Goal: Task Accomplishment & Management: Complete application form

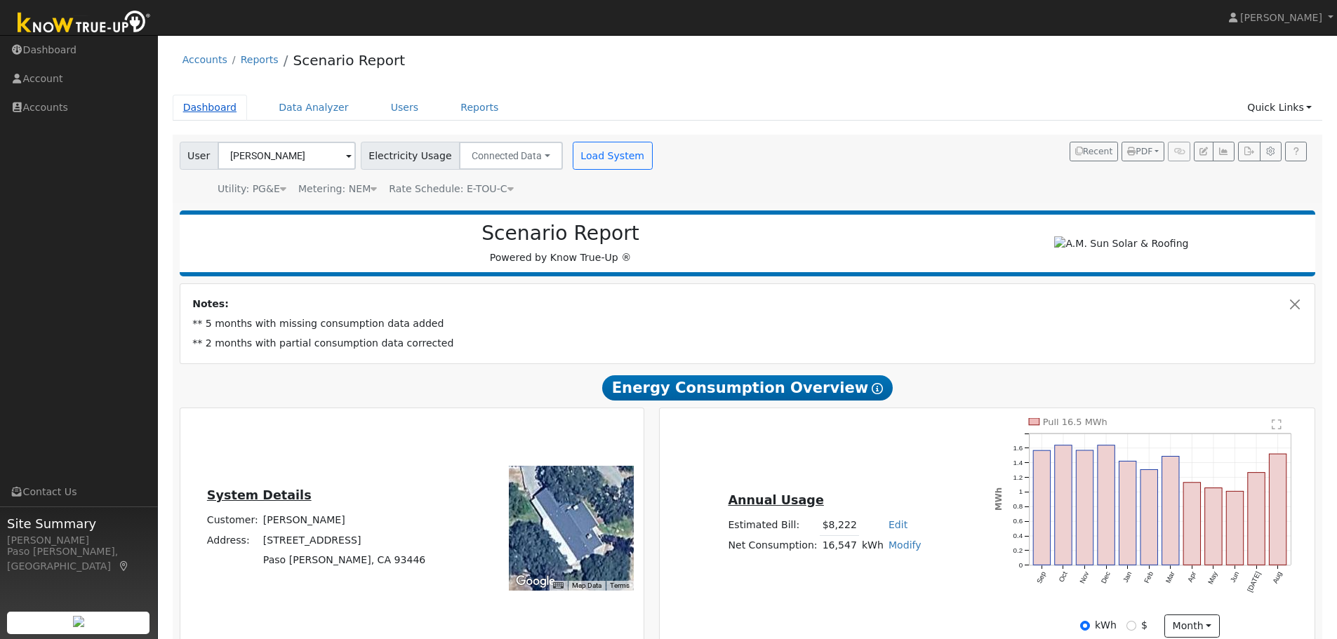
click at [208, 110] on link "Dashboard" at bounding box center [210, 108] width 75 height 26
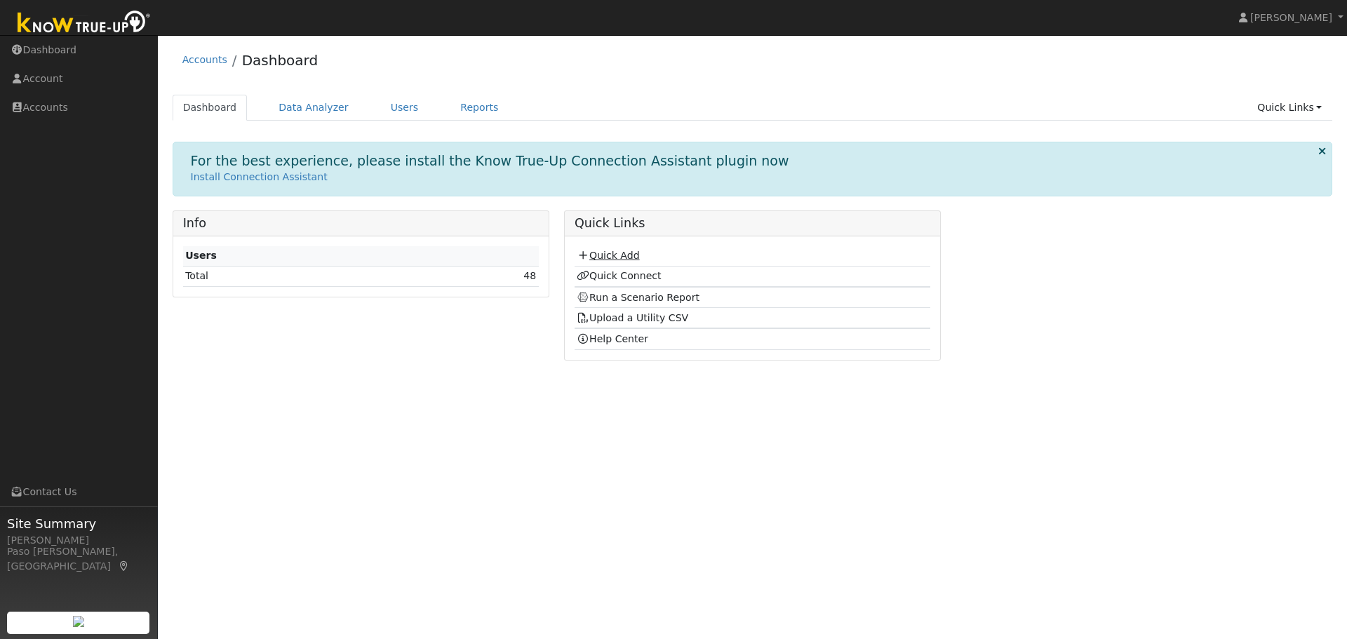
click at [608, 258] on link "Quick Add" at bounding box center [608, 255] width 62 height 11
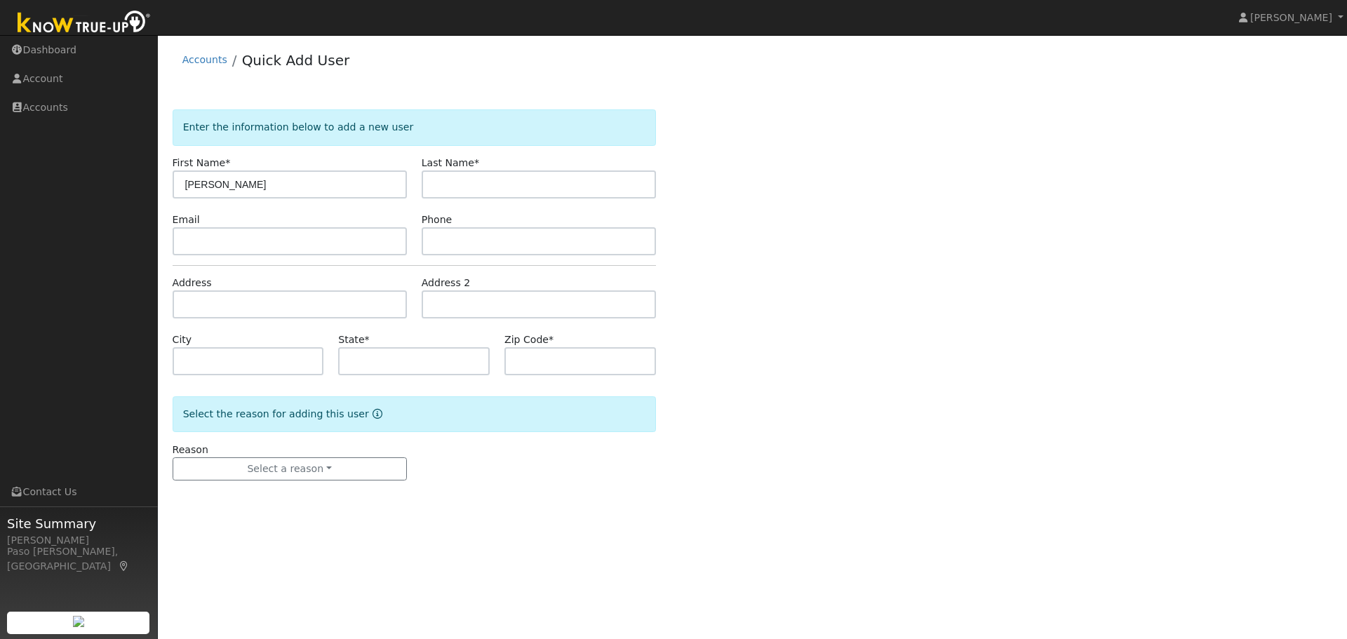
type input "[PERSON_NAME]"
type input "Banish"
click at [227, 307] on input "text" at bounding box center [290, 305] width 234 height 28
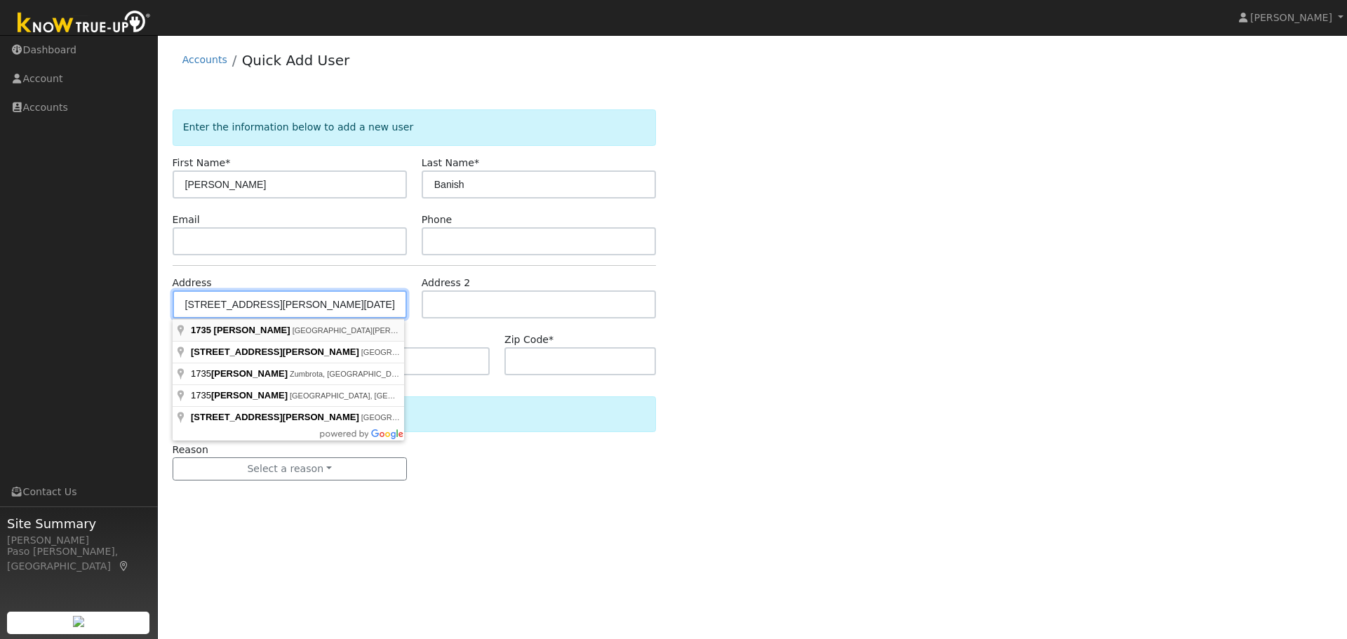
type input "[STREET_ADDRESS][PERSON_NAME]"
type input "[DATE][PERSON_NAME]"
type input "CA"
type input "93451"
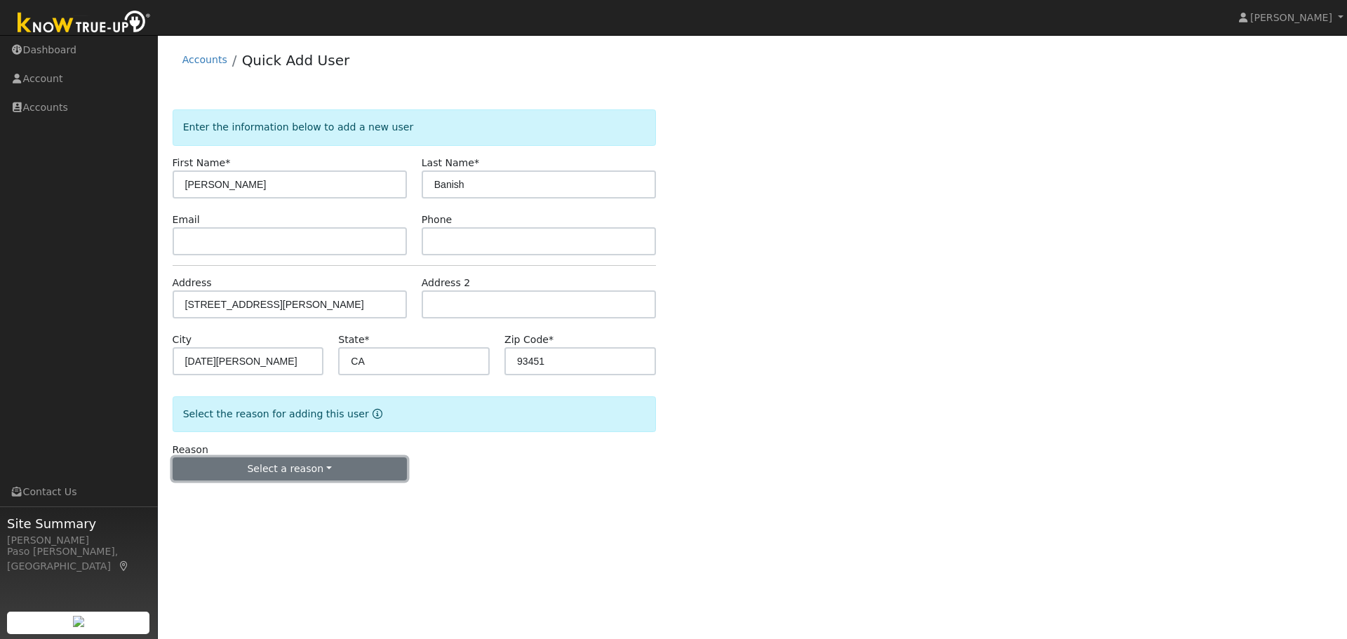
click at [340, 466] on button "Select a reason" at bounding box center [290, 470] width 234 height 24
click at [274, 524] on link "New customer adding solar" at bounding box center [250, 518] width 155 height 20
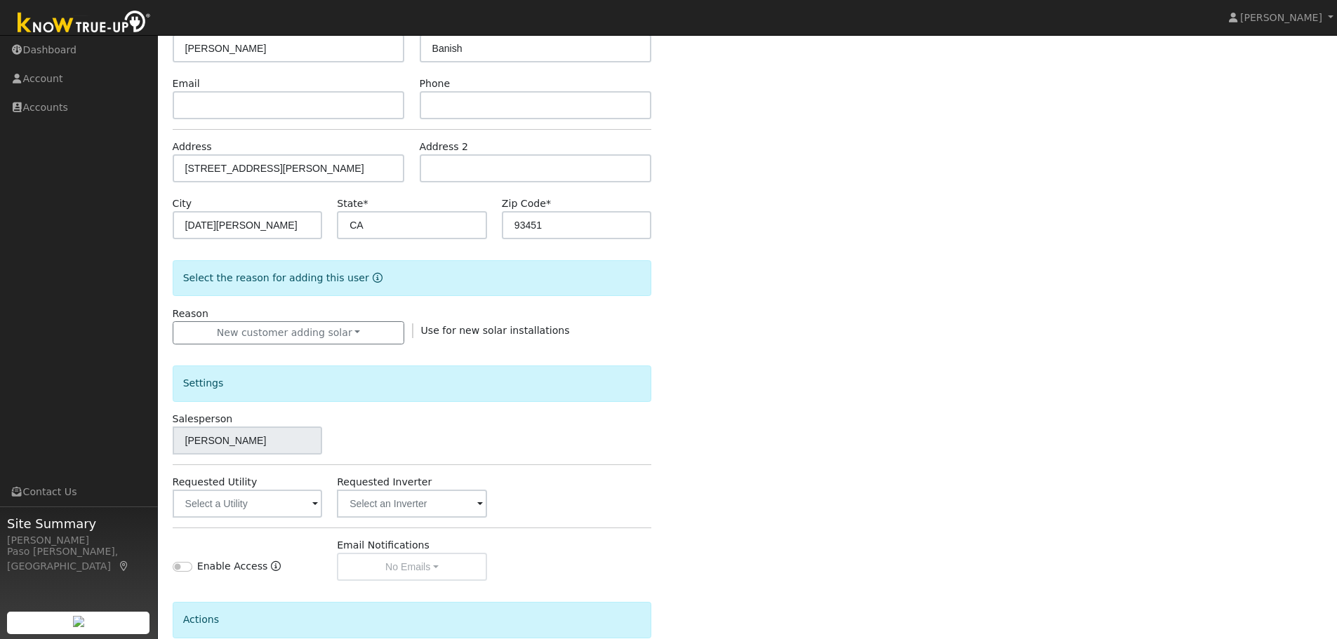
scroll to position [267, 0]
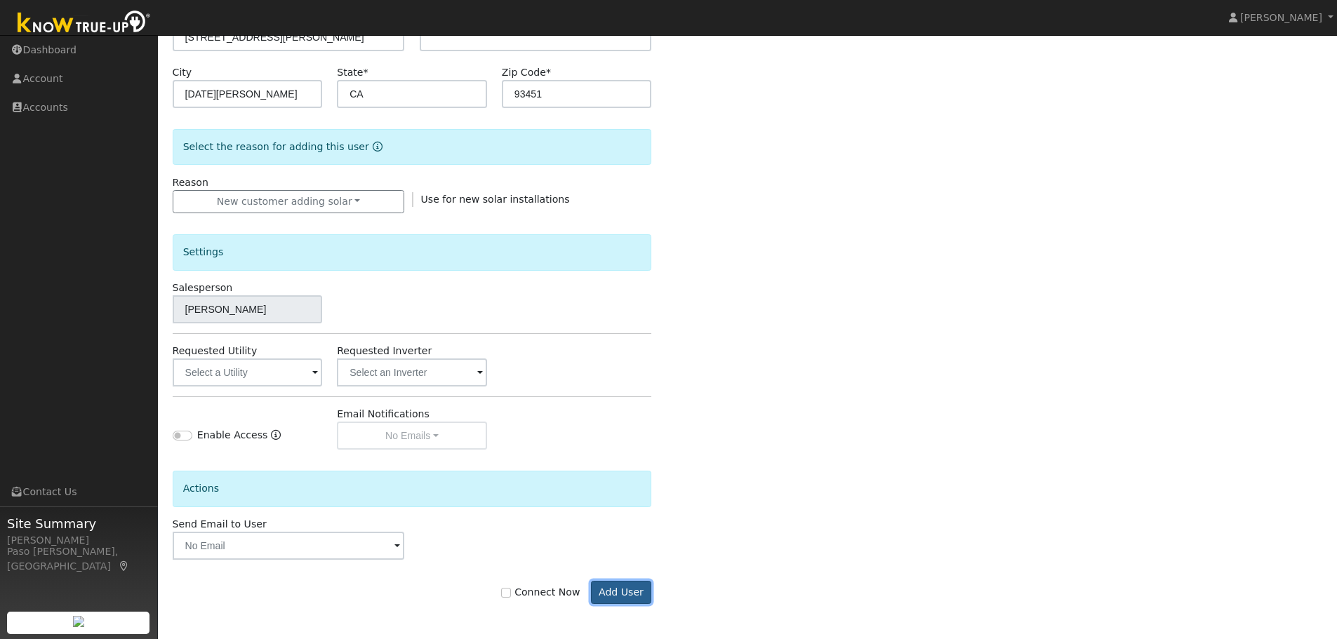
click at [625, 589] on button "Add User" at bounding box center [621, 593] width 61 height 24
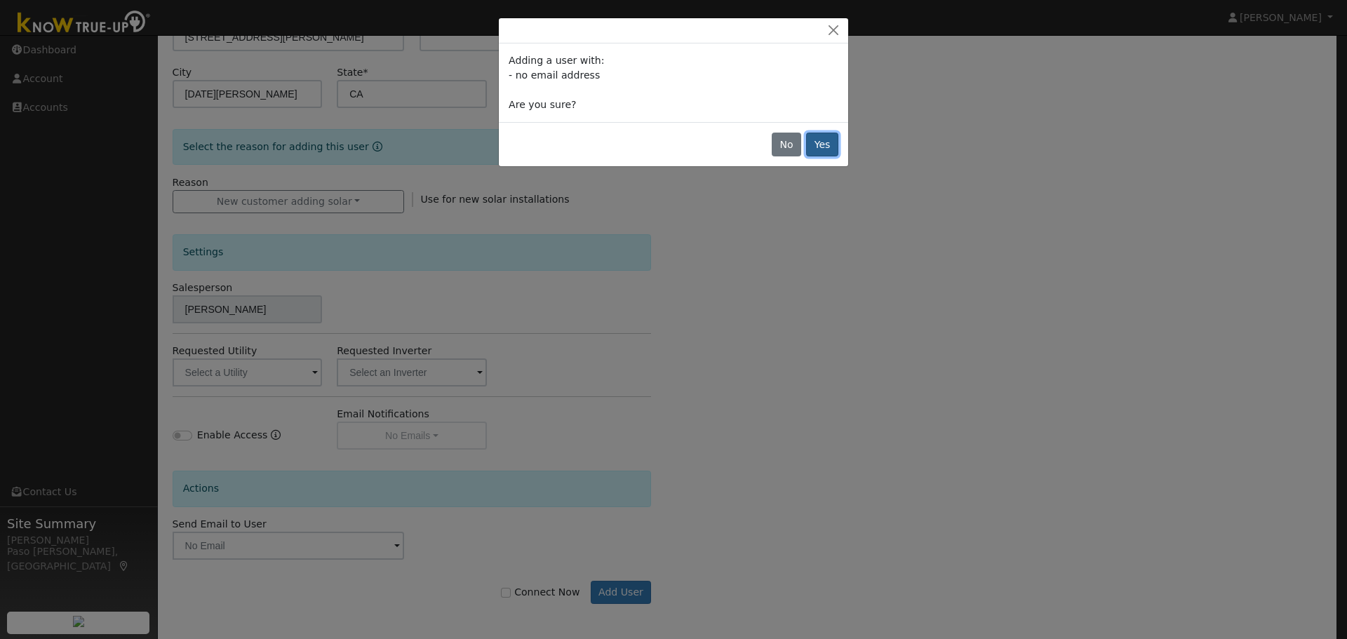
click at [825, 142] on button "Yes" at bounding box center [822, 145] width 32 height 24
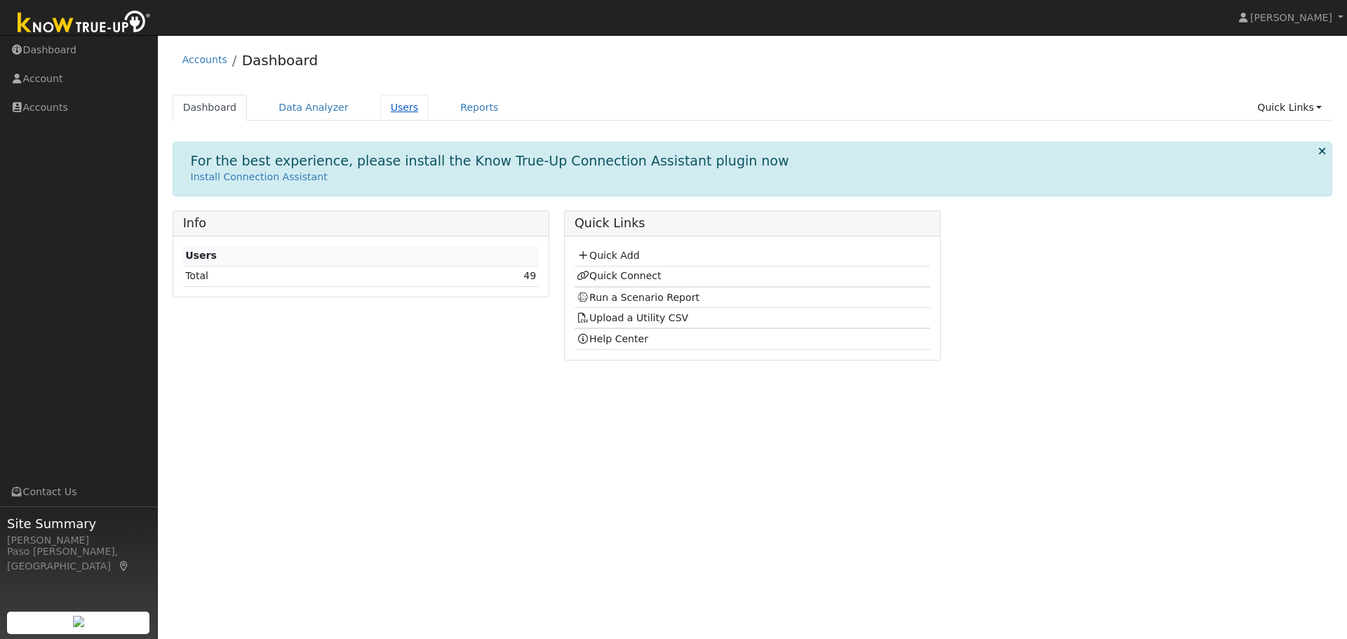
click at [396, 109] on link "Users" at bounding box center [404, 108] width 49 height 26
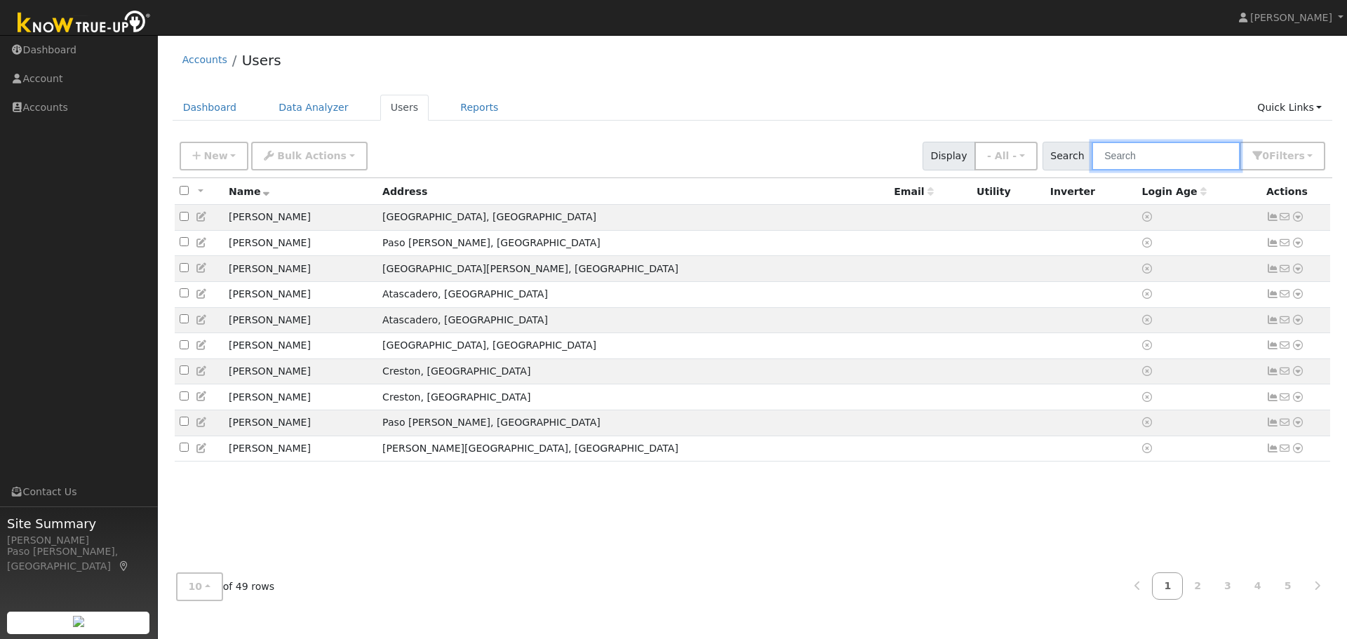
click at [1150, 165] on input "text" at bounding box center [1166, 156] width 149 height 29
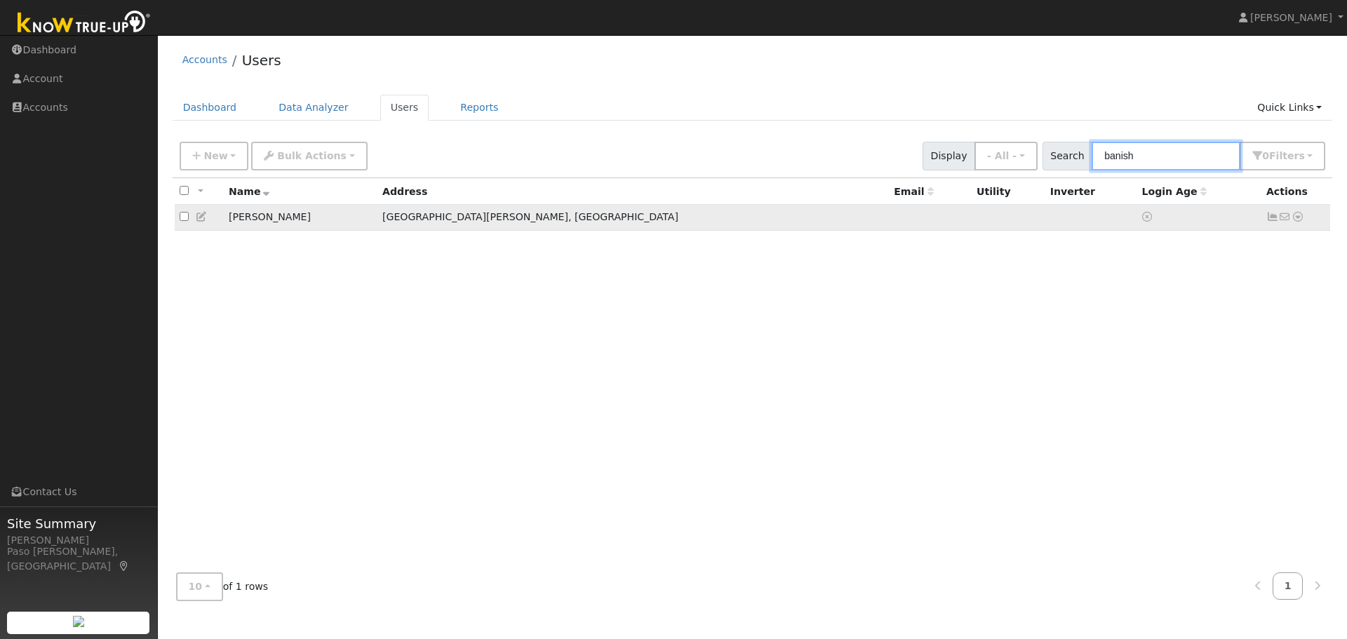
type input "banish"
click at [1303, 220] on icon at bounding box center [1298, 217] width 13 height 10
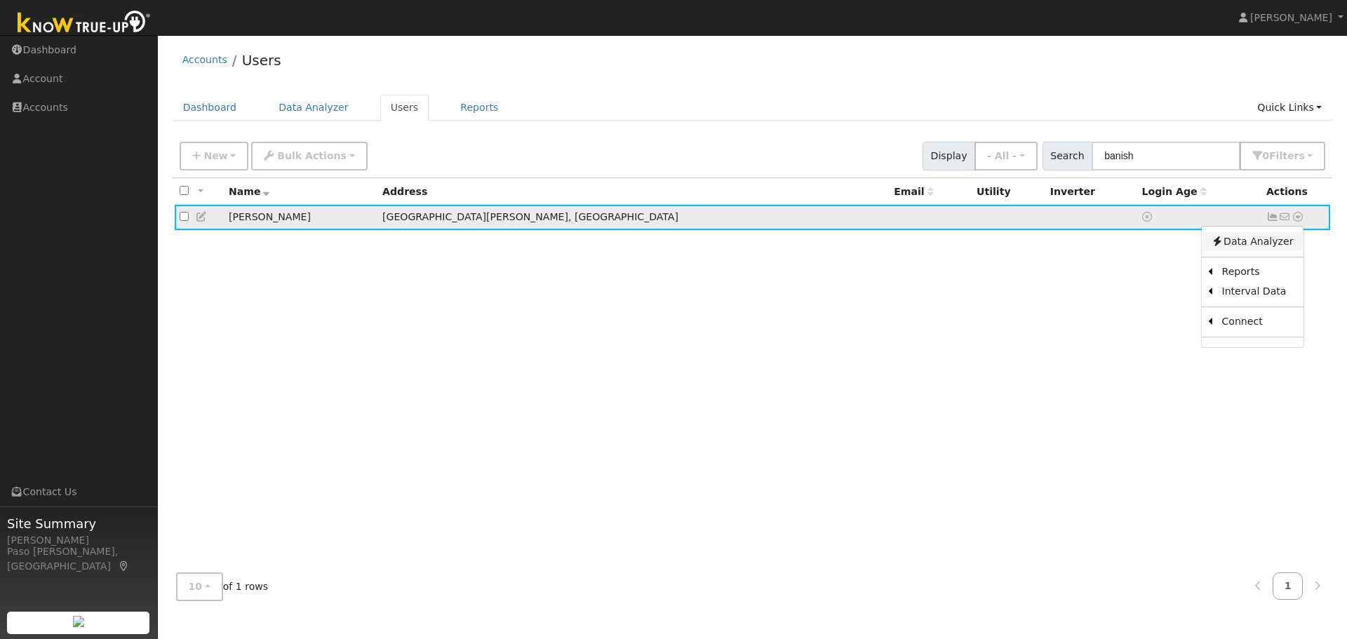
click at [1281, 246] on link "Data Analyzer" at bounding box center [1252, 242] width 102 height 20
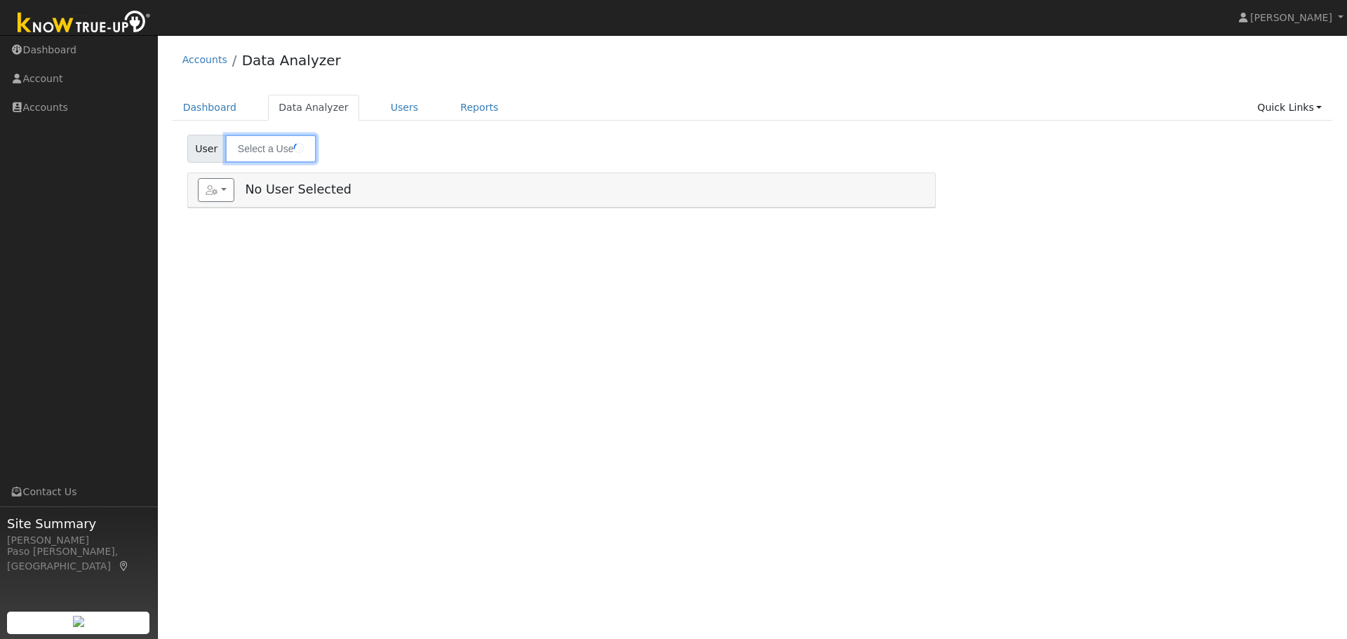
type input "[PERSON_NAME]"
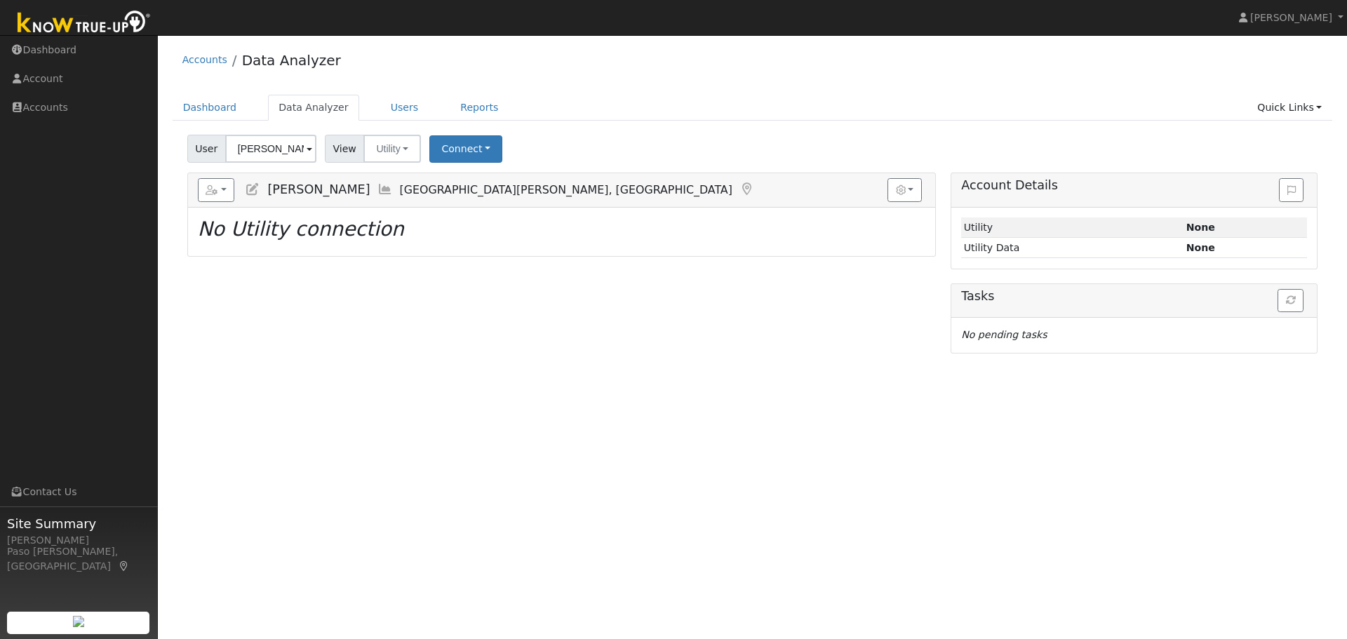
click at [513, 213] on div "Loading... No Utility connection" at bounding box center [561, 232] width 747 height 48
click at [478, 152] on button "Connect" at bounding box center [465, 148] width 73 height 27
click at [477, 171] on link "Select a Provider" at bounding box center [485, 180] width 109 height 20
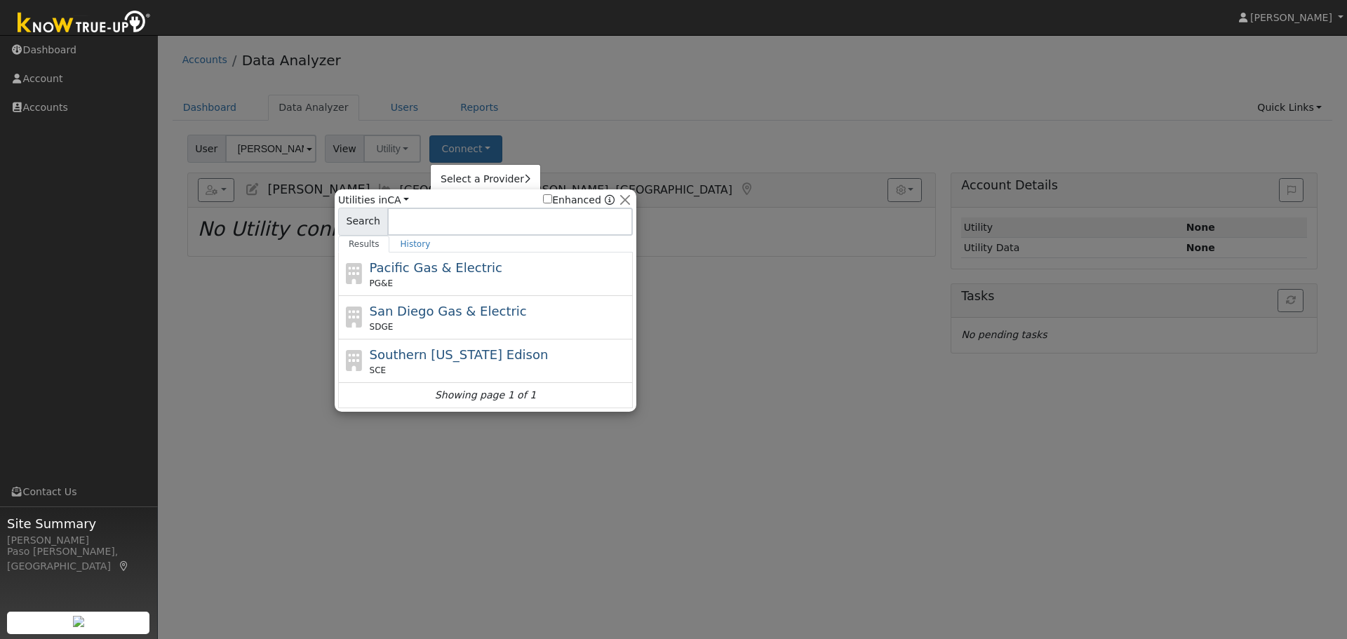
click at [431, 283] on div "PG&E" at bounding box center [500, 283] width 260 height 13
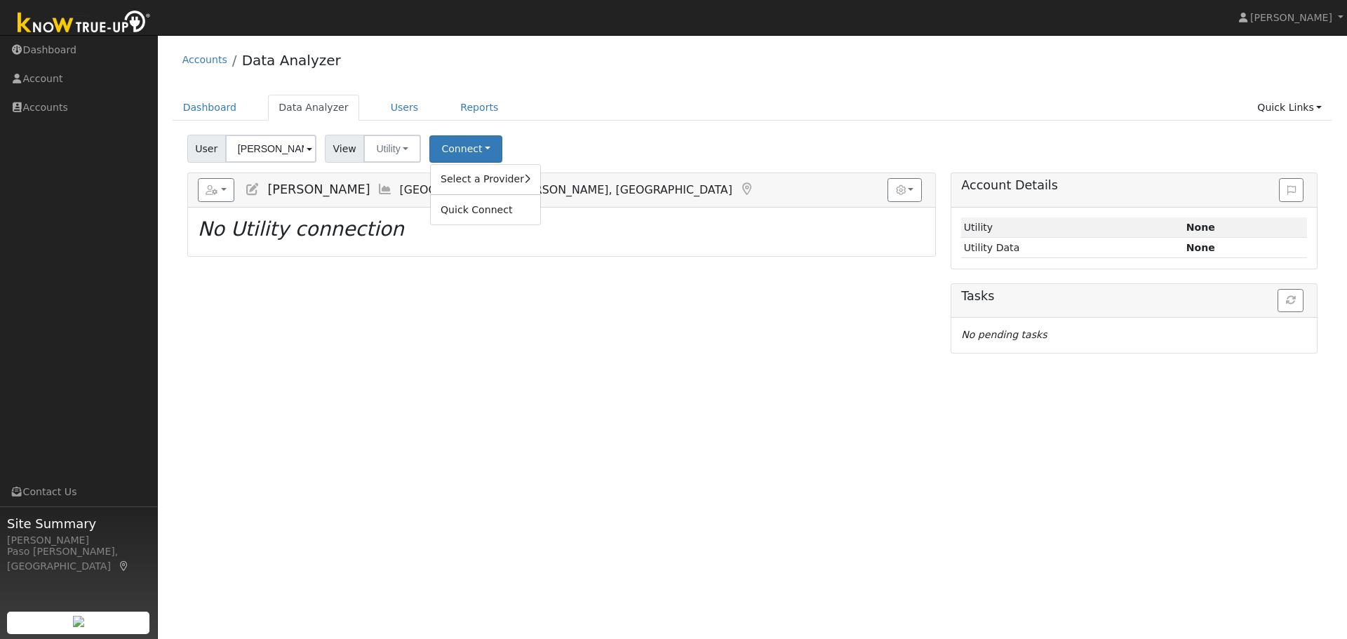
click at [547, 319] on div "Reports Scenario Health Check Energy Audit Account Timeline User Audit Trail In…" at bounding box center [562, 263] width 764 height 180
click at [222, 189] on button "button" at bounding box center [216, 190] width 37 height 24
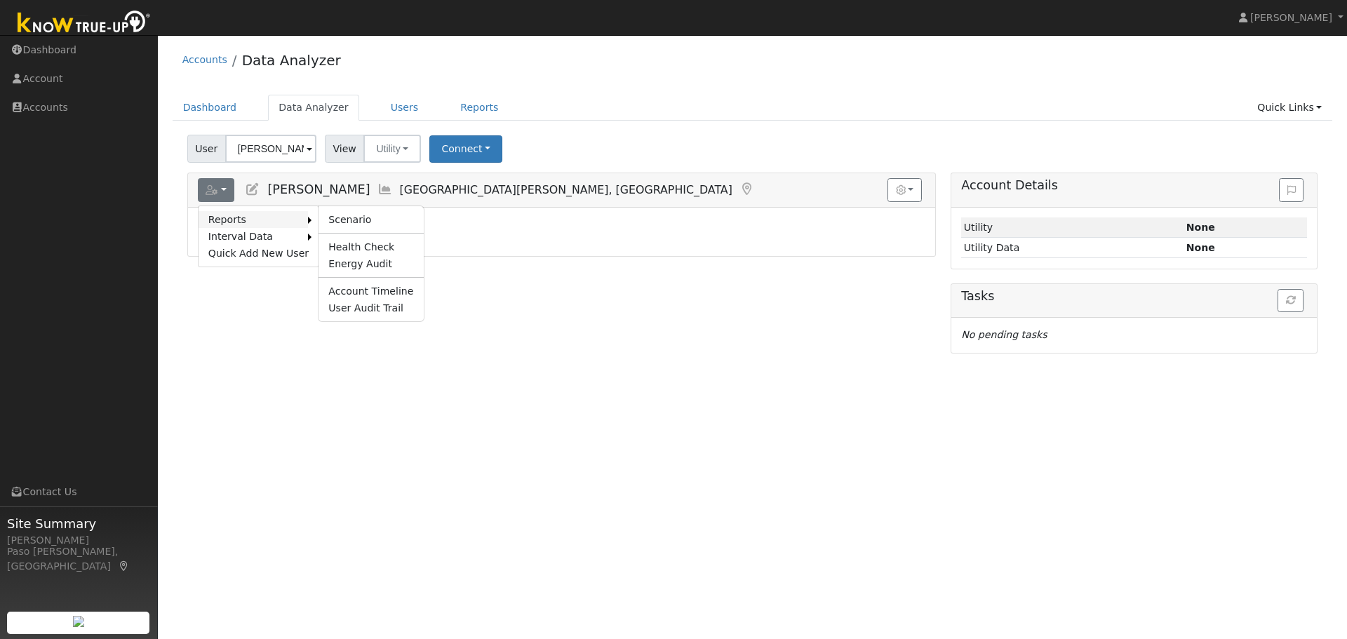
click at [229, 212] on link "Reports" at bounding box center [253, 219] width 109 height 17
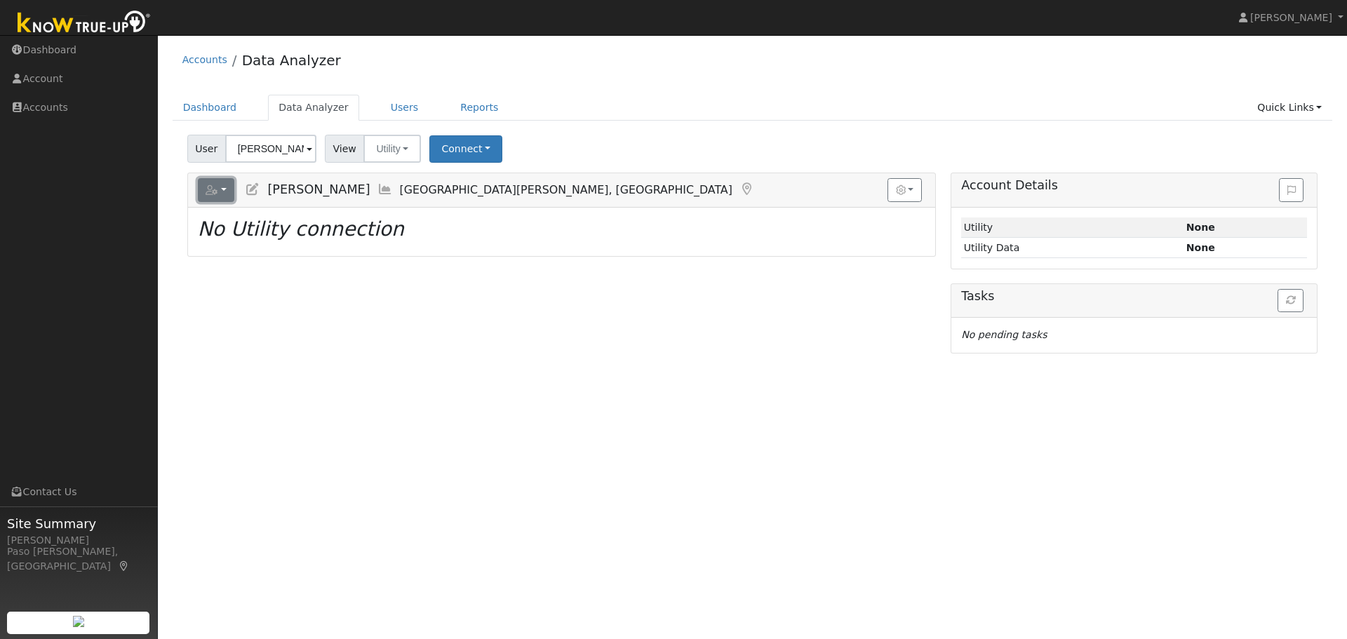
click at [227, 189] on button "button" at bounding box center [216, 190] width 37 height 24
click at [657, 267] on div "Reports Scenario Health Check Energy Audit Account Timeline User Audit Trail In…" at bounding box center [562, 263] width 764 height 180
click at [286, 229] on icon "No Utility connection" at bounding box center [301, 229] width 206 height 23
click at [907, 186] on button "button" at bounding box center [905, 190] width 34 height 24
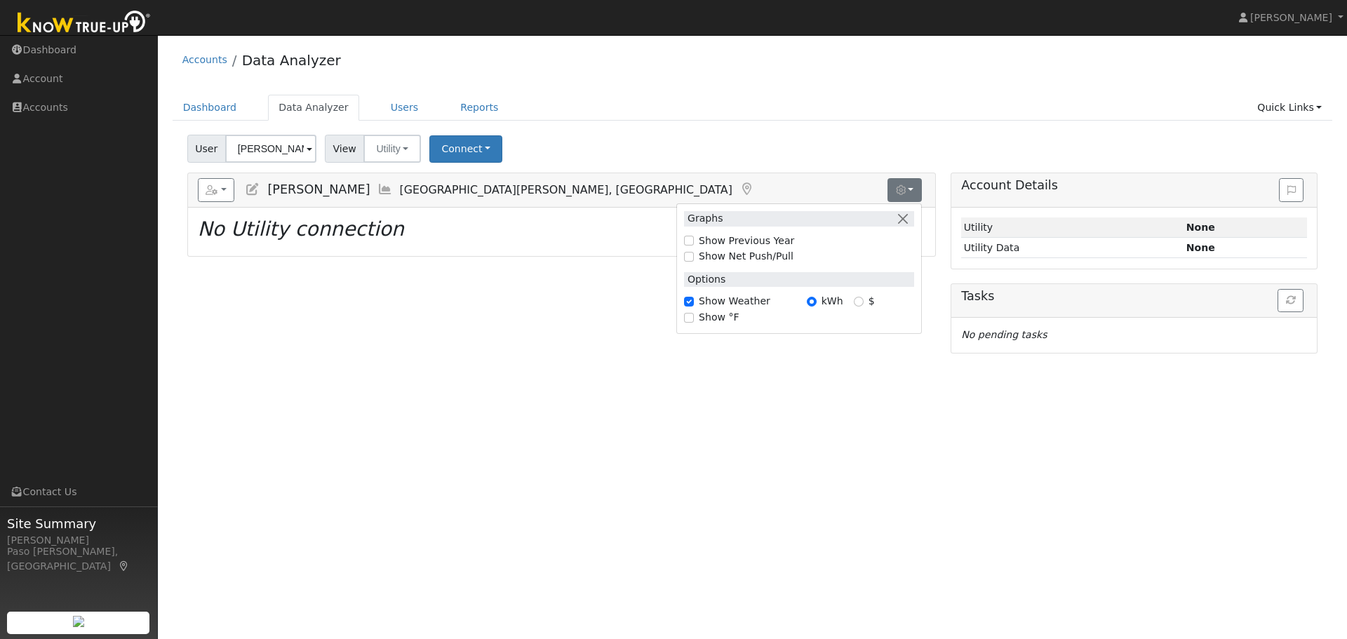
drag, startPoint x: 758, startPoint y: 412, endPoint x: 592, endPoint y: 228, distance: 247.9
click at [755, 406] on div "User Profile First name Last name Email Email Notifications No Emails No Emails…" at bounding box center [752, 337] width 1189 height 604
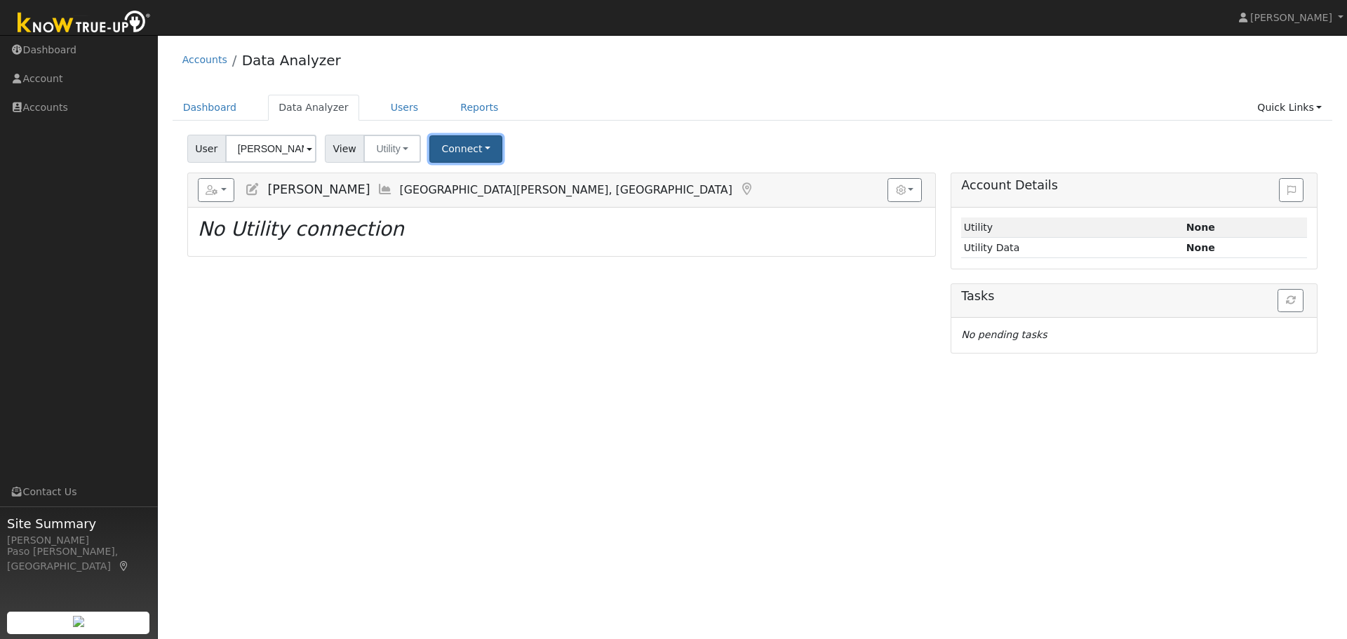
click at [466, 151] on button "Connect" at bounding box center [465, 148] width 73 height 27
click at [498, 182] on link "Select a Provider" at bounding box center [485, 180] width 109 height 20
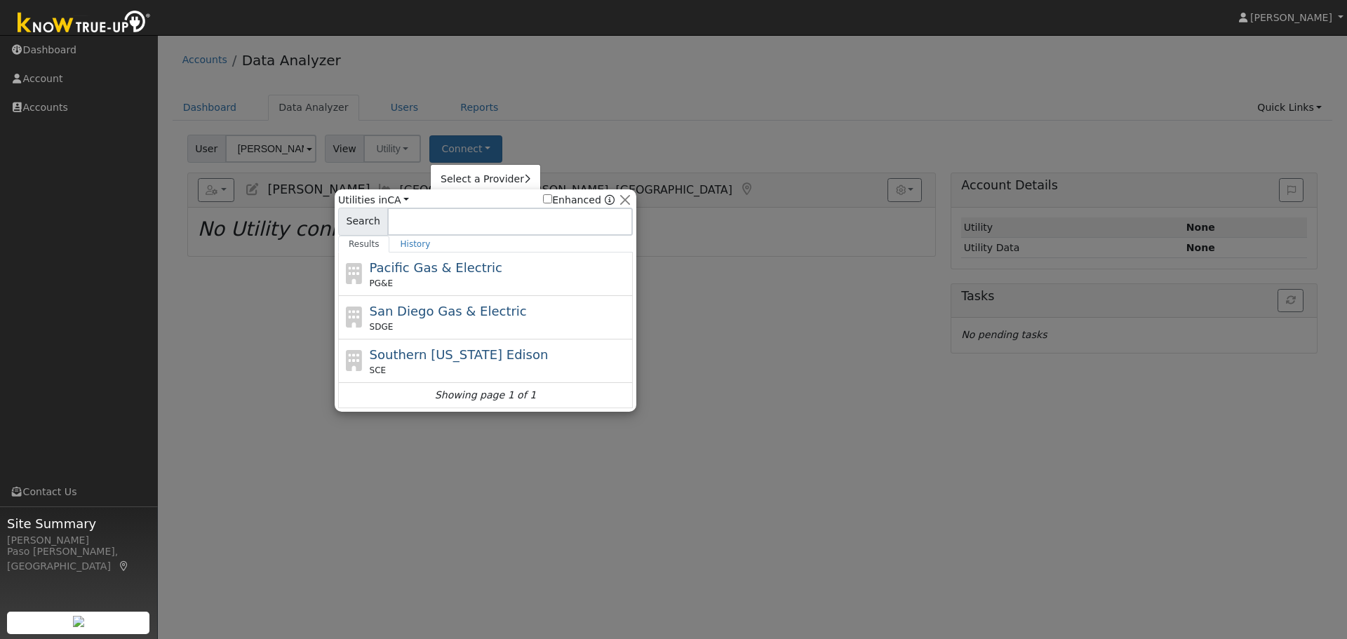
click at [504, 255] on div "Pacific Gas & Electric PG&E" at bounding box center [485, 275] width 295 height 44
